Goal: Task Accomplishment & Management: Manage account settings

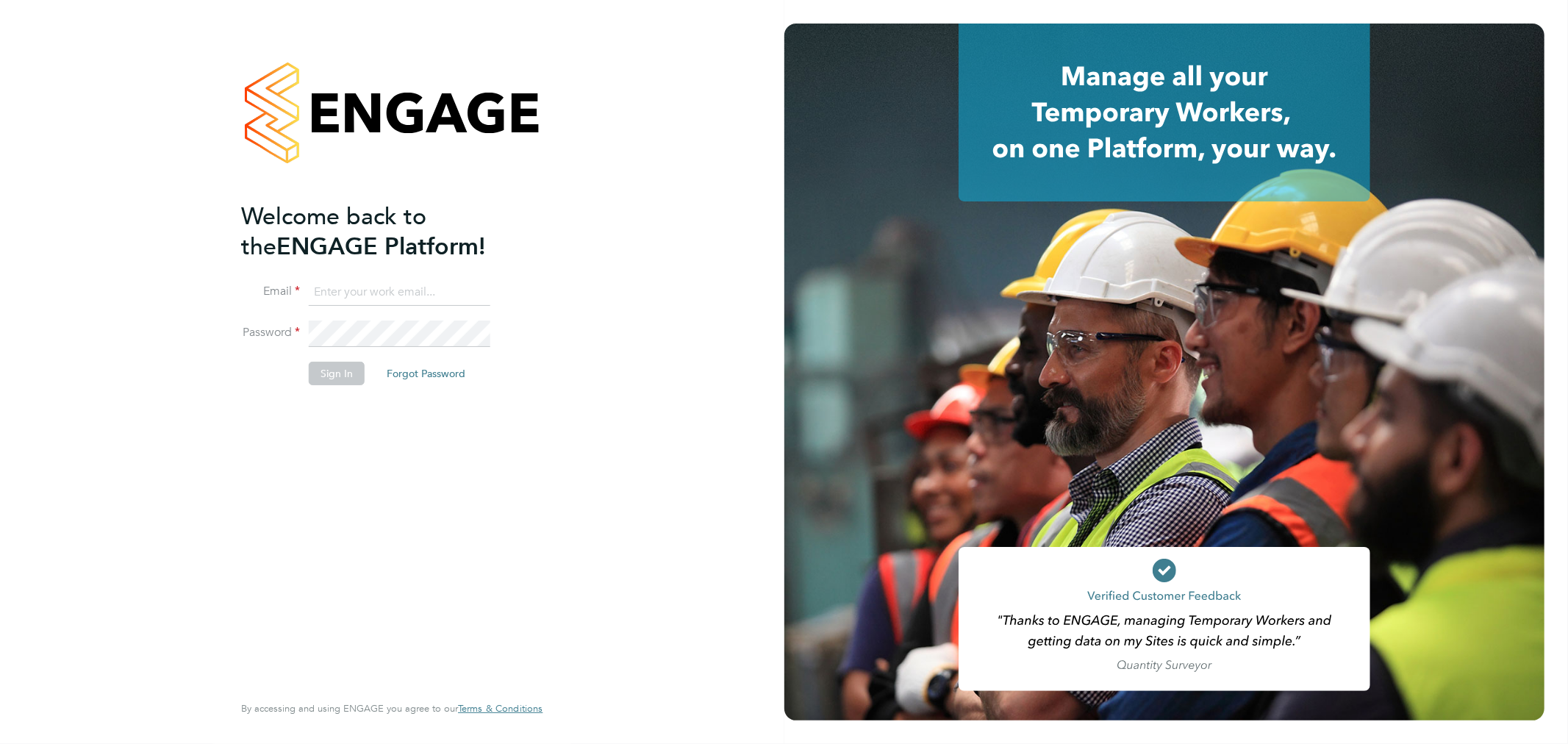
type input "[PERSON_NAME][EMAIL_ADDRESS][DOMAIN_NAME]"
click at [353, 372] on button "Sign In" at bounding box center [337, 373] width 56 height 23
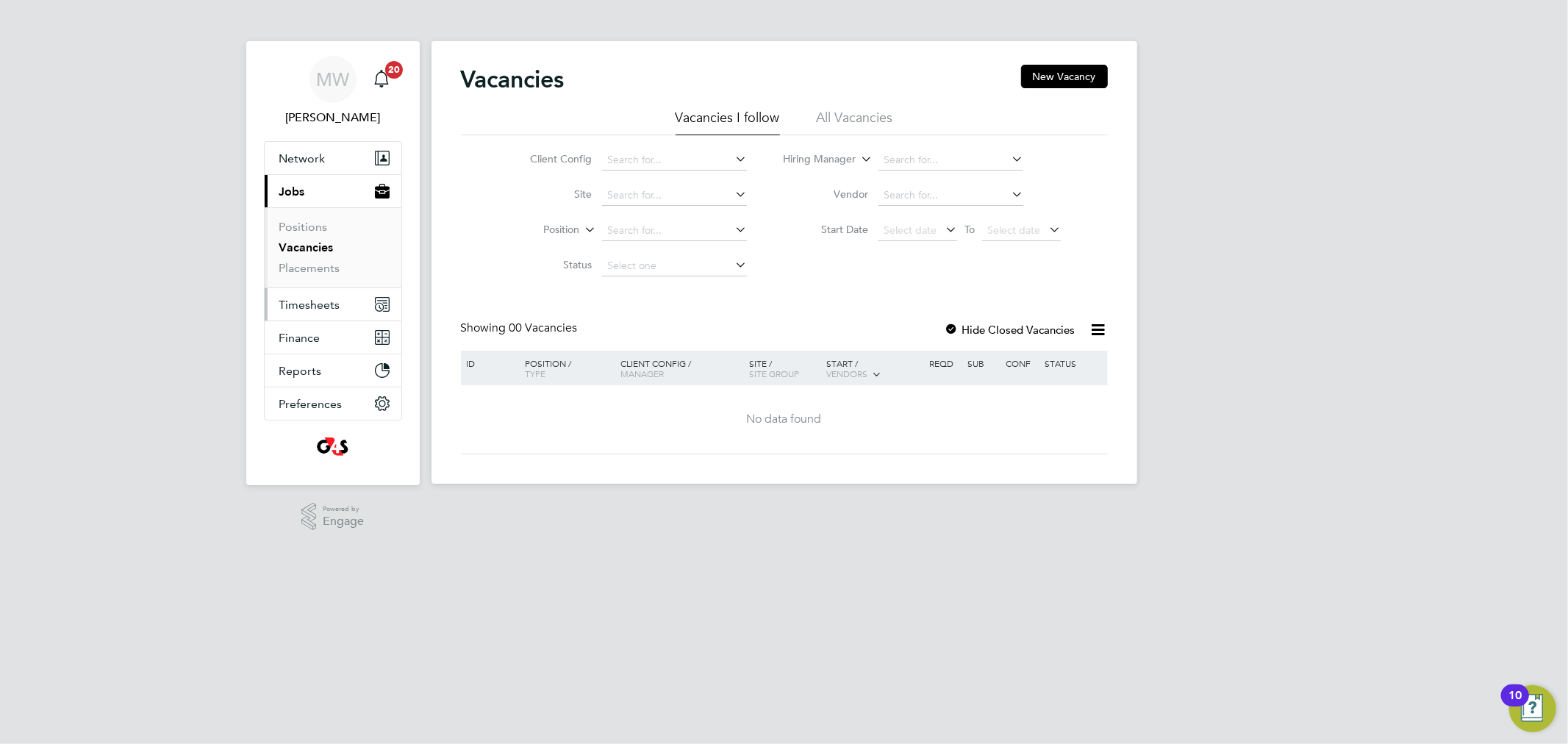
click at [320, 304] on span "Timesheets" at bounding box center [310, 305] width 61 height 14
click at [319, 302] on span "Timesheets" at bounding box center [310, 305] width 61 height 14
click at [333, 297] on span "Timesheets" at bounding box center [310, 305] width 61 height 14
click at [331, 263] on link "Timesheets" at bounding box center [310, 260] width 61 height 14
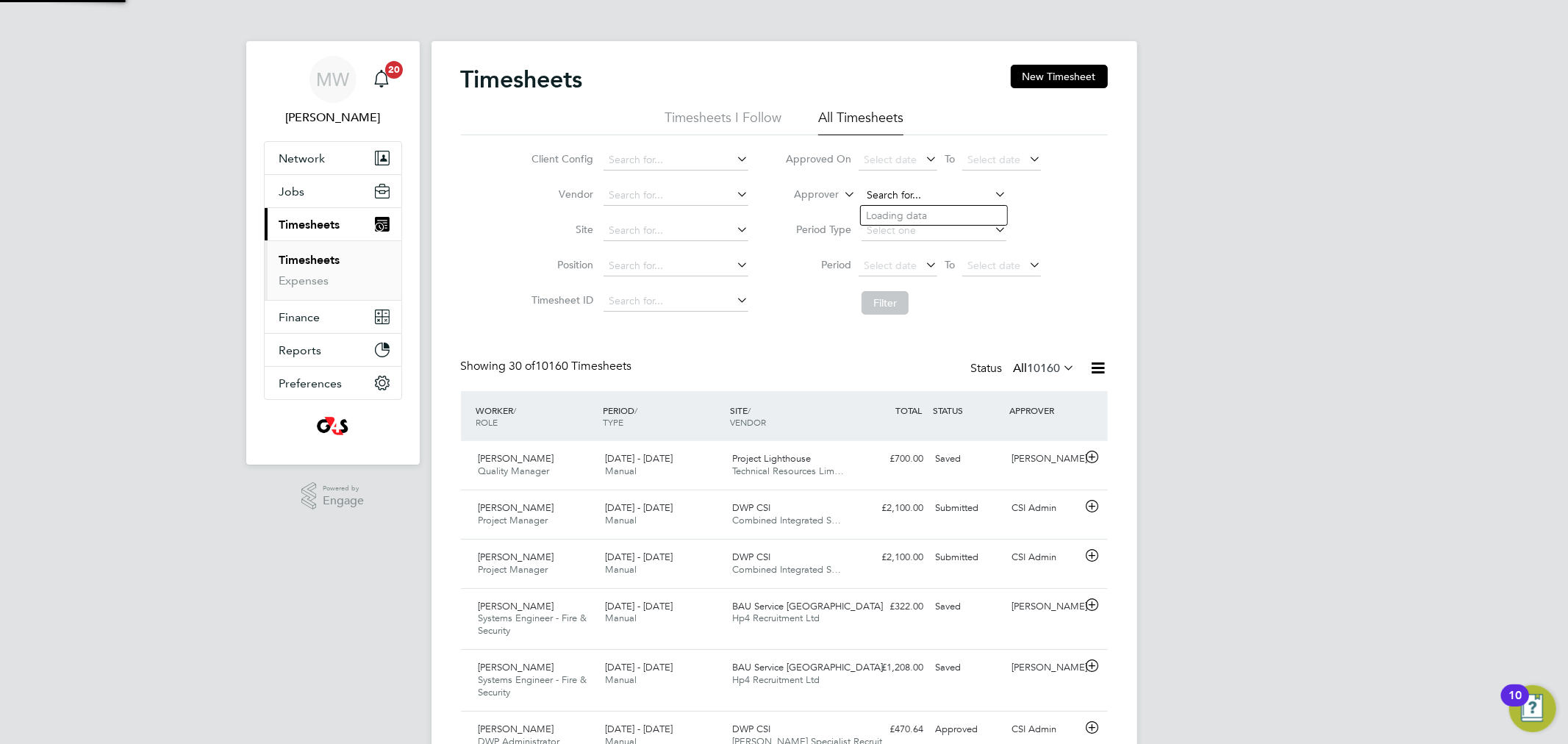
click at [912, 195] on input at bounding box center [934, 196] width 145 height 21
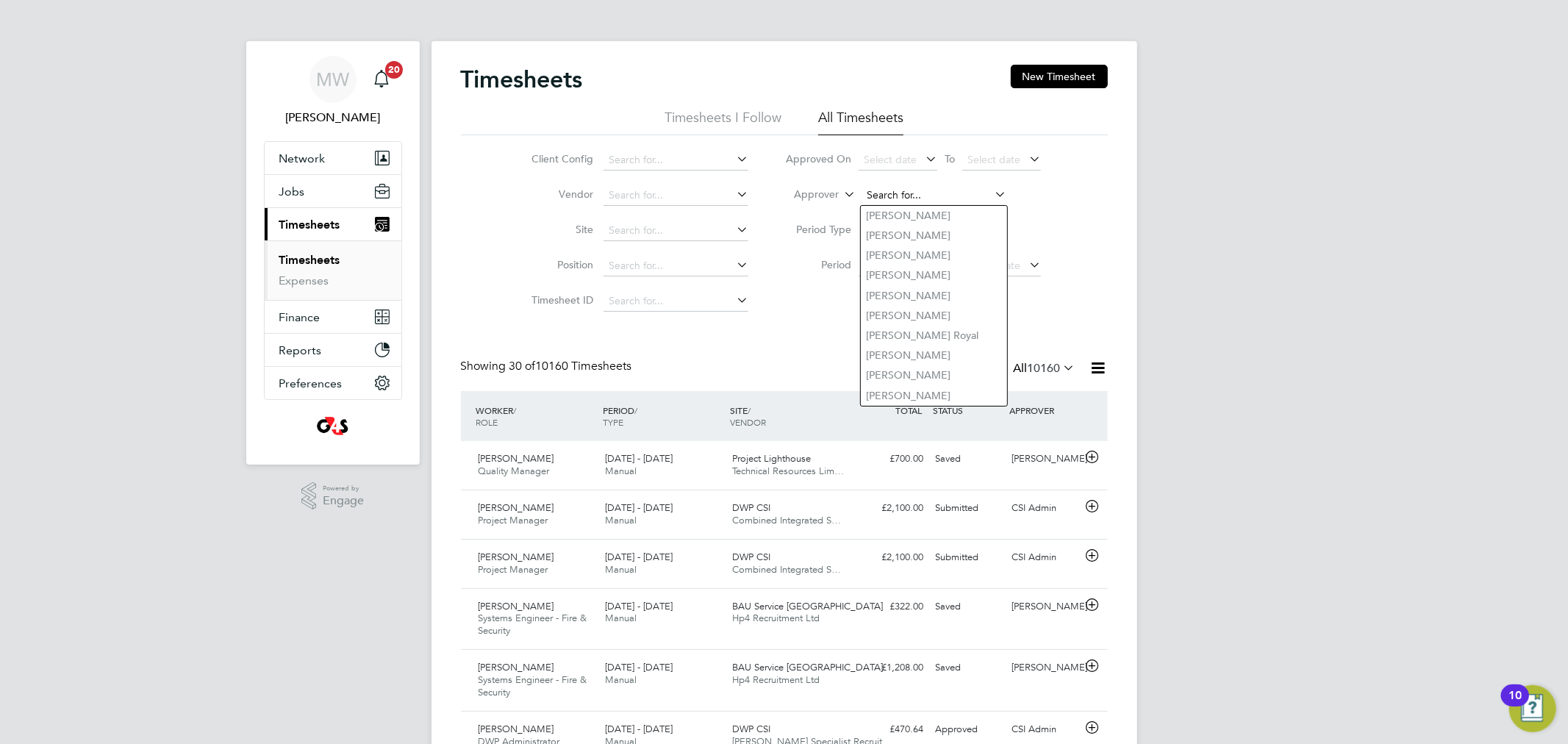
click at [873, 188] on input at bounding box center [934, 196] width 145 height 21
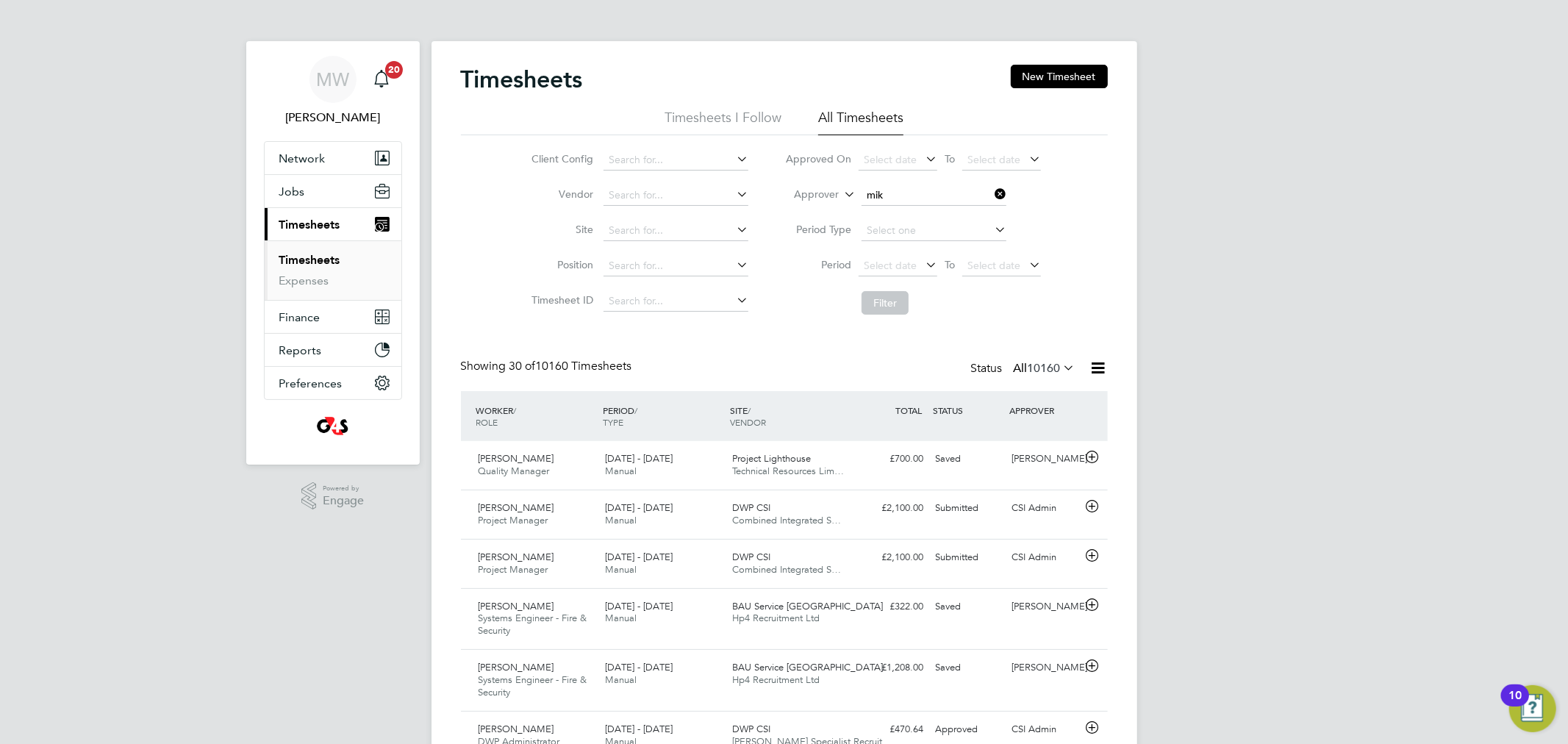
click at [921, 206] on li "Mik e Warwick" at bounding box center [934, 216] width 146 height 20
type input "Mike Warwick"
click at [873, 295] on button "Filter" at bounding box center [885, 303] width 47 height 23
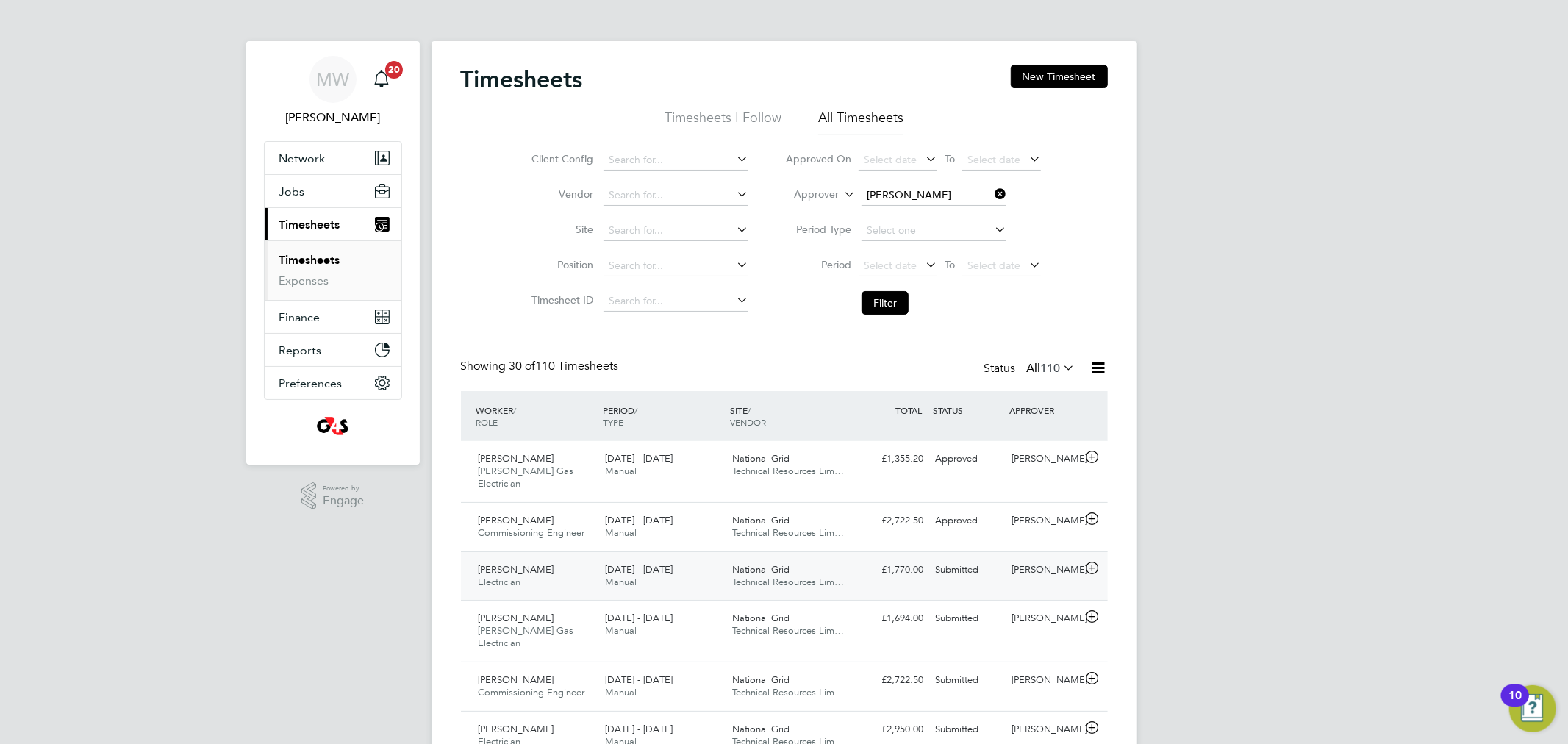
click at [1005, 558] on div "Mike Warwick" at bounding box center [1044, 570] width 77 height 24
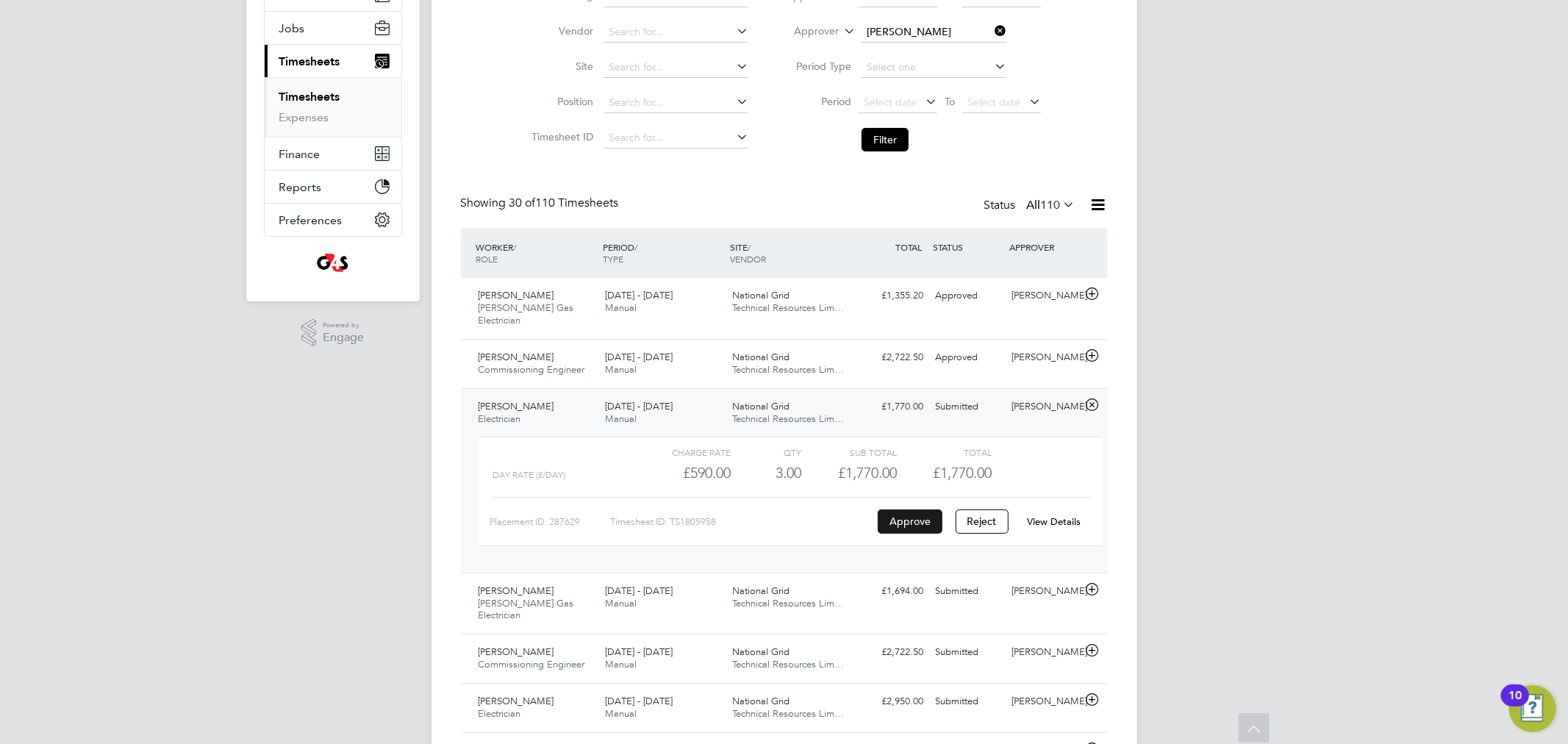
click at [901, 510] on button "Approve" at bounding box center [910, 522] width 64 height 23
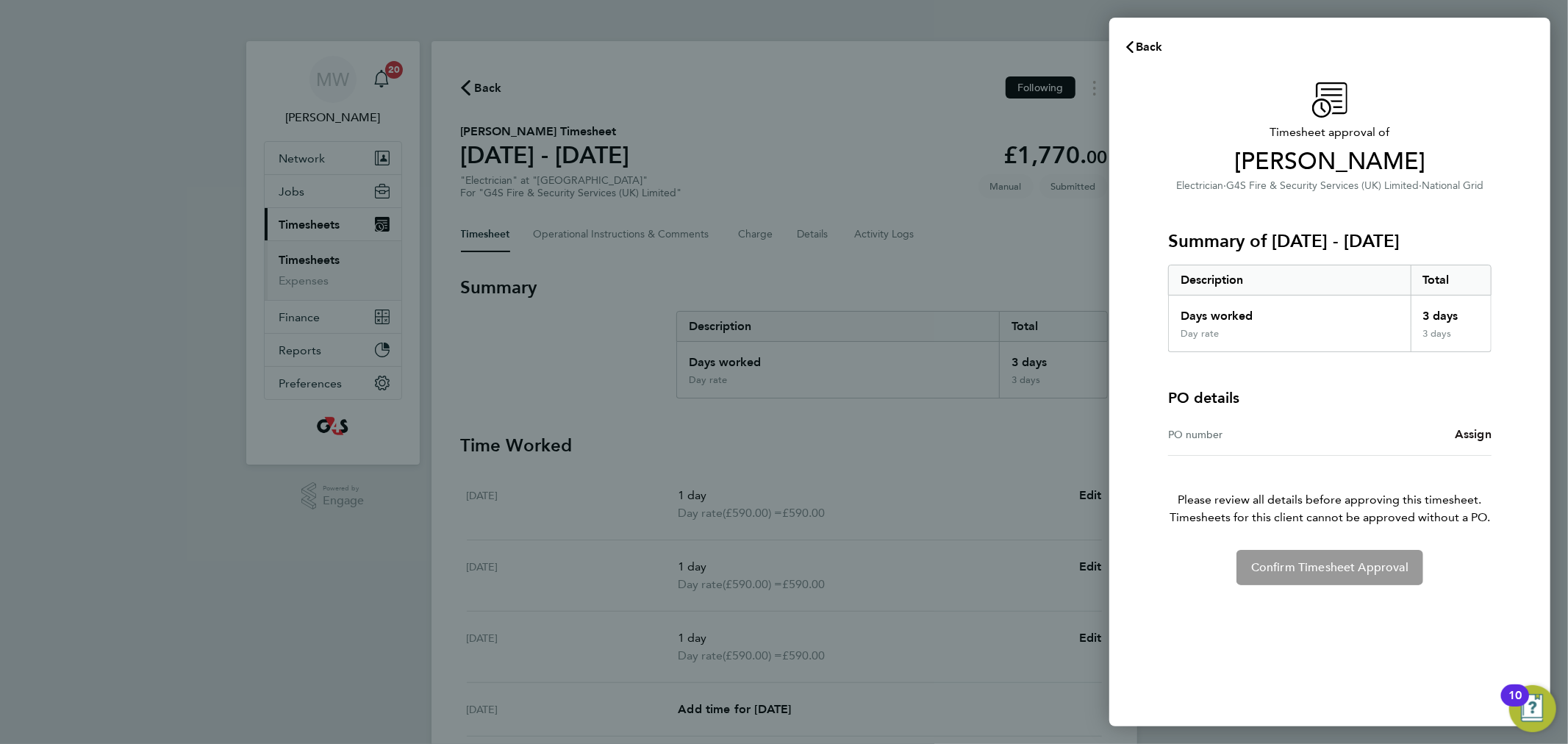
click at [1455, 431] on span "Assign" at bounding box center [1473, 434] width 37 height 14
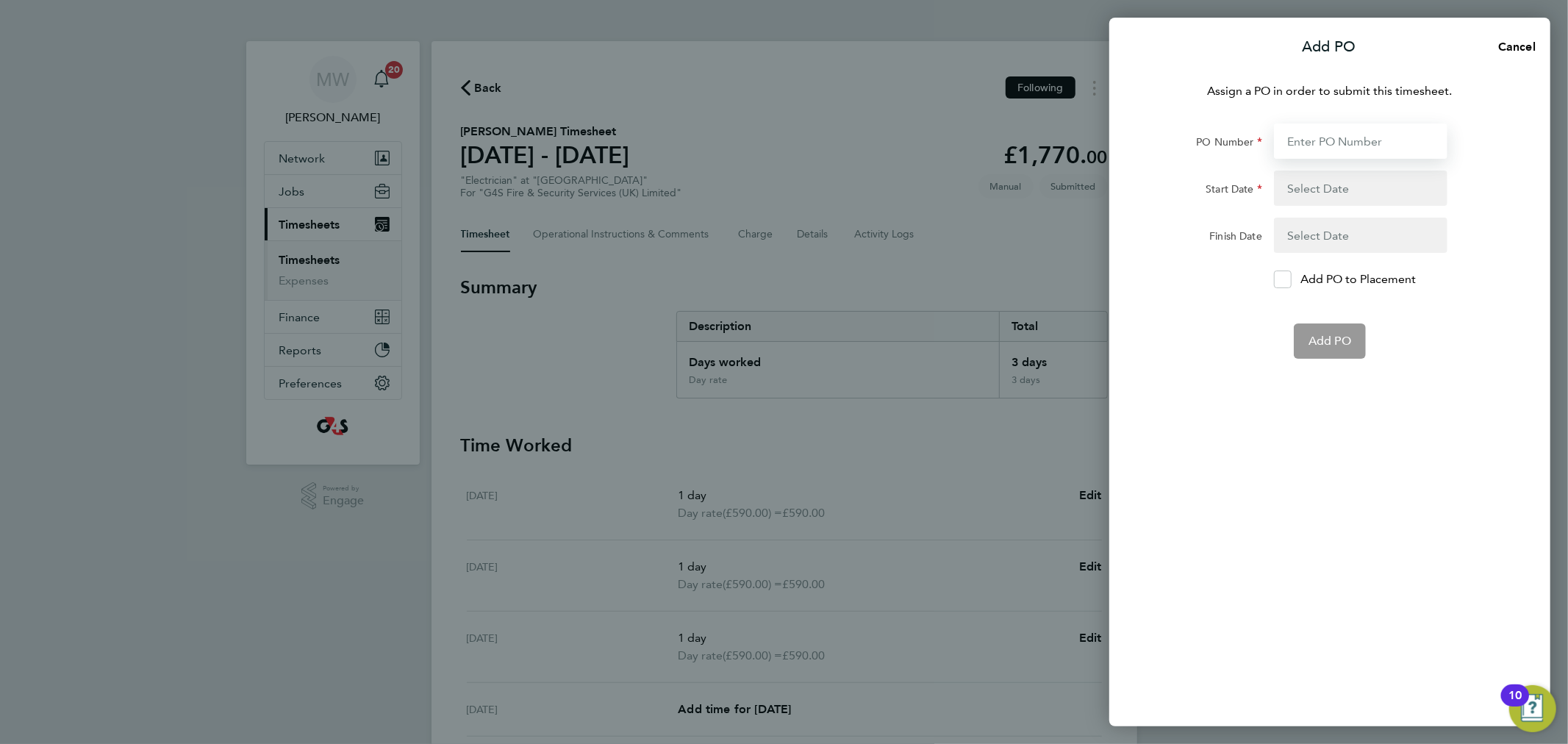
click at [1305, 145] on input "PO Number" at bounding box center [1361, 141] width 173 height 36
paste input "60SO109799 / QS64381/00"
type input "60SO109799 / QS64381/00"
type input "18 Aug 25"
type input "22 Aug 25"
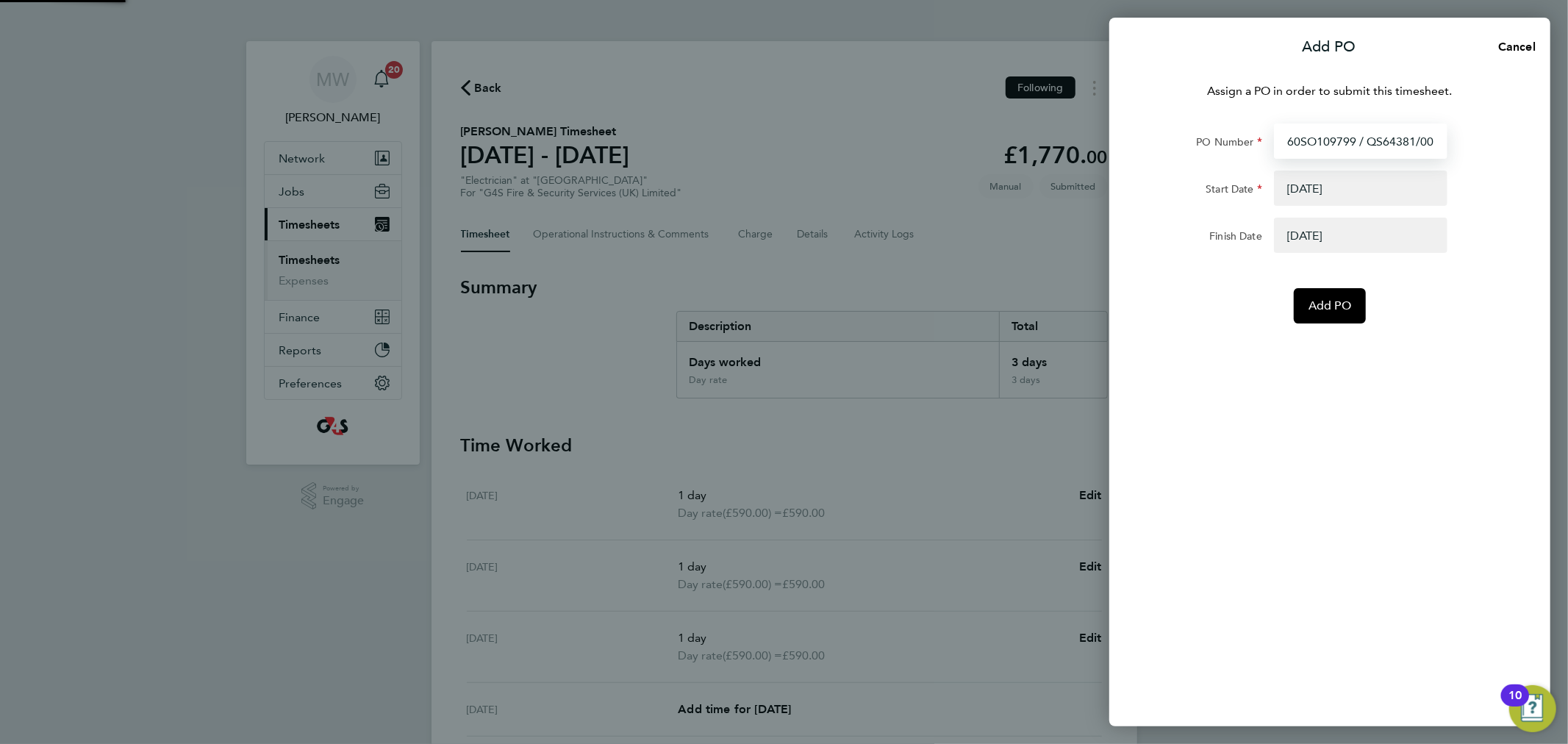
type input "60SO109799 / QS64381/00"
click at [1302, 186] on button "button" at bounding box center [1361, 188] width 173 height 36
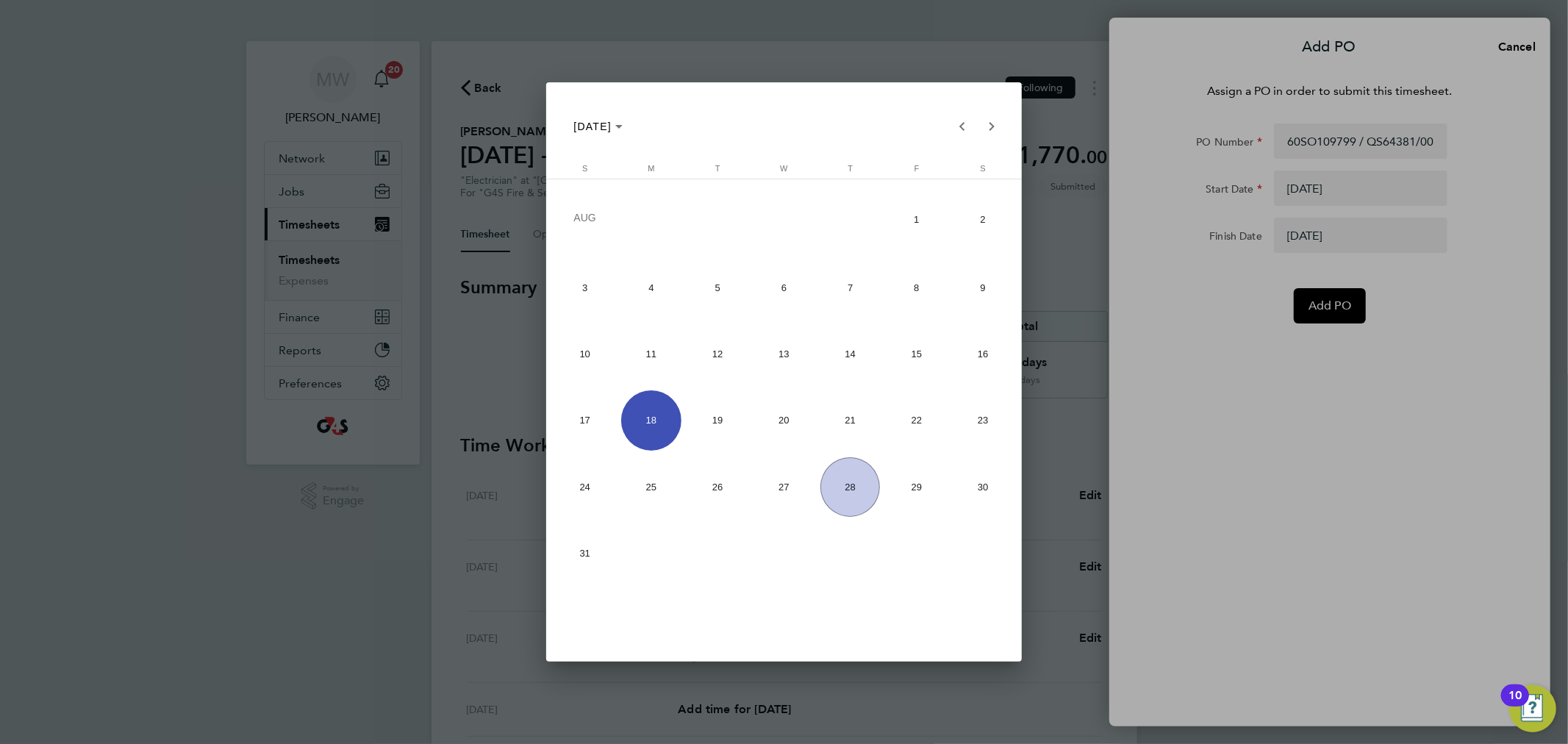
click at [656, 421] on span "18" at bounding box center [651, 420] width 60 height 60
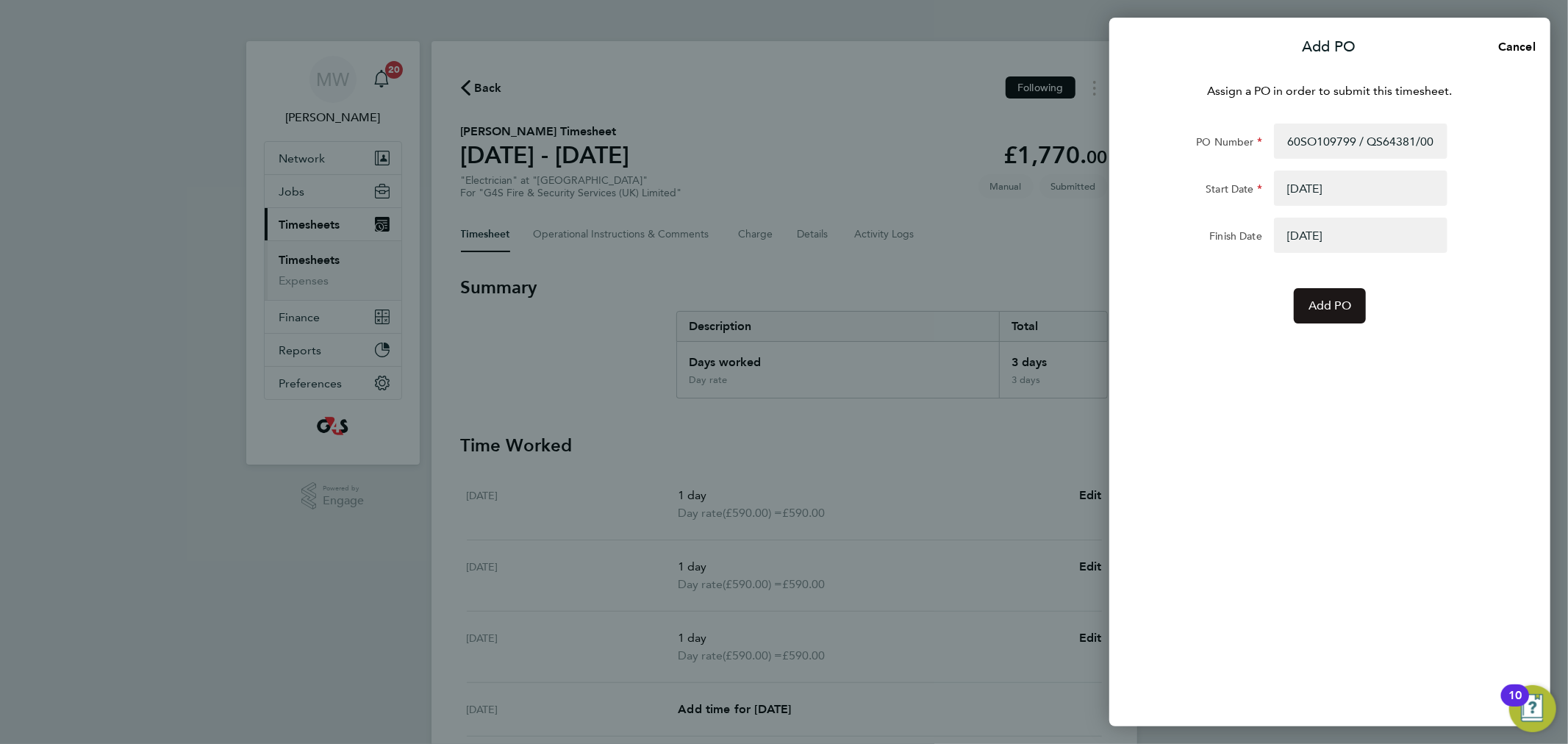
click at [1328, 296] on button "Add PO" at bounding box center [1330, 306] width 72 height 36
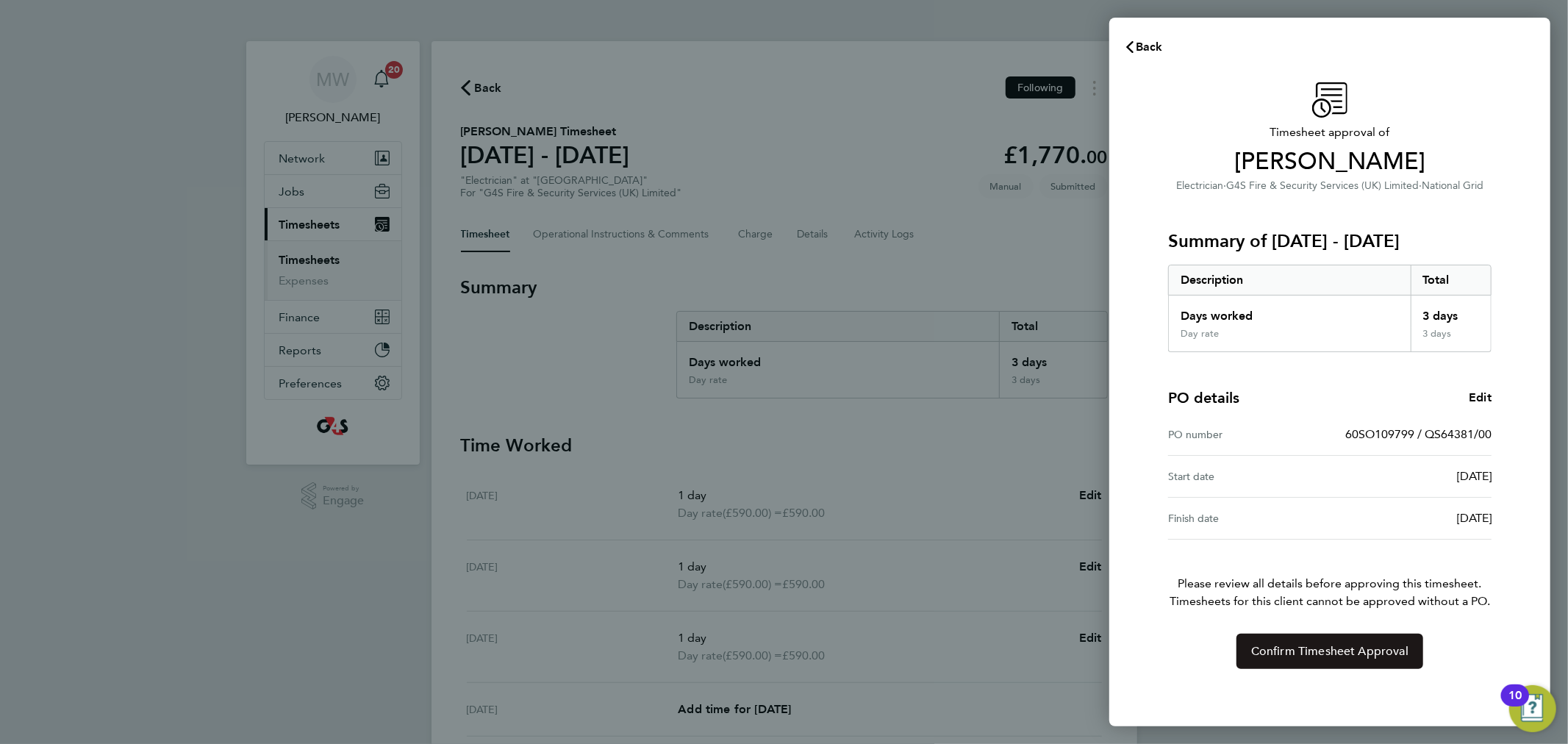
click at [1322, 641] on button "Confirm Timesheet Approval" at bounding box center [1330, 652] width 187 height 36
